Goal: Ask a question

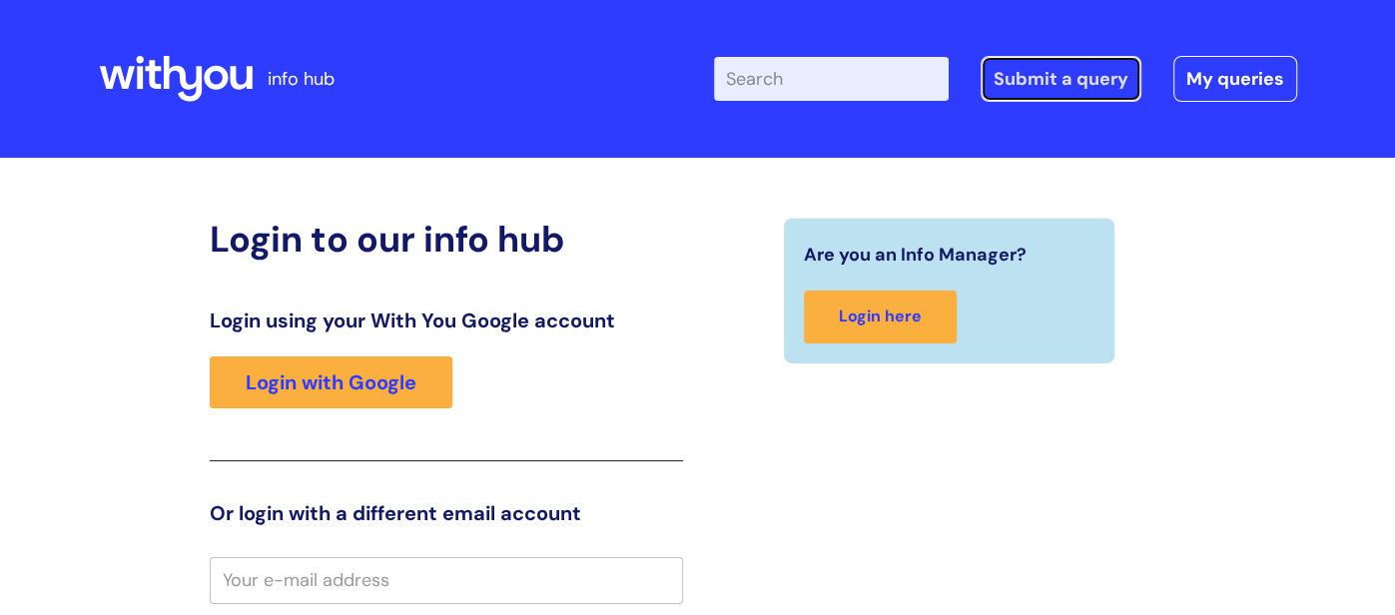
click at [1033, 100] on link "Submit a query" at bounding box center [1061, 79] width 161 height 46
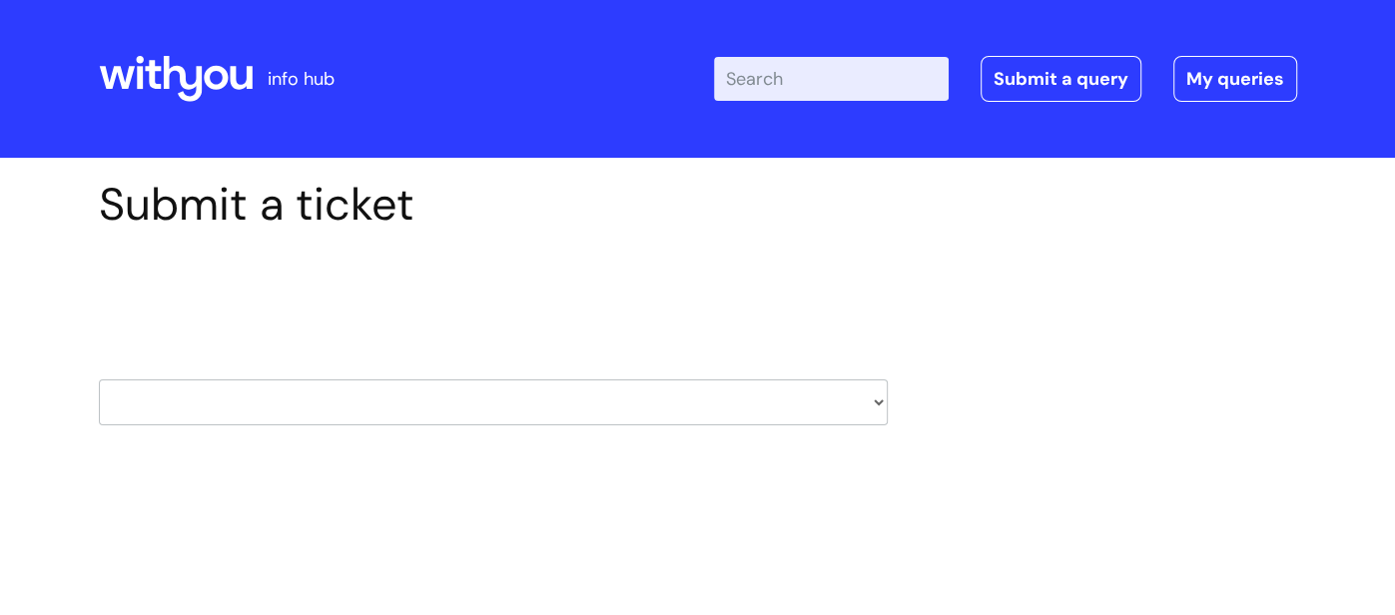
click at [414, 394] on select "HR / People IT and Support Clinical Drug Alerts Finance Accounts Data Support T…" at bounding box center [493, 403] width 789 height 46
click at [997, 305] on div "Submit a ticket Select issue type HR / People IT and Support Clinical Drug Aler…" at bounding box center [698, 333] width 1229 height 310
click at [324, 409] on select "HR / People IT and Support Clinical Drug Alerts Finance Accounts Data Support T…" at bounding box center [493, 403] width 789 height 46
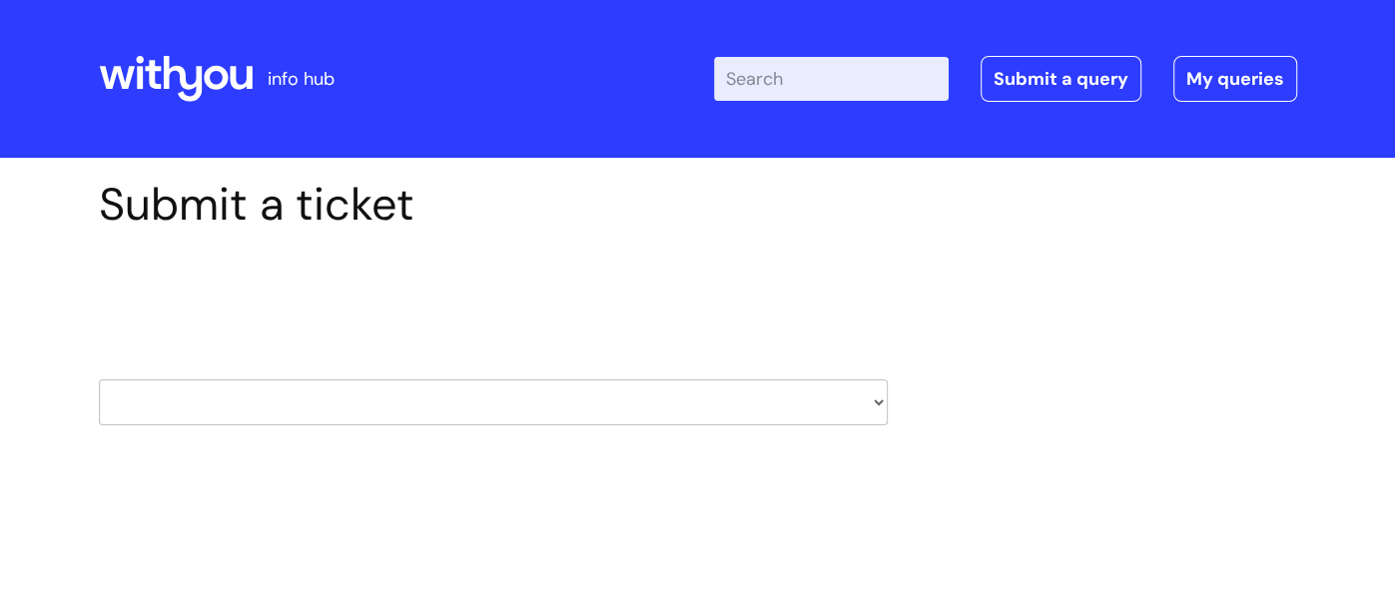
click at [1042, 248] on div "Submit a ticket Select issue type HR / People IT and Support Clinical Drug Aler…" at bounding box center [698, 333] width 1229 height 310
